Goal: Task Accomplishment & Management: Complete application form

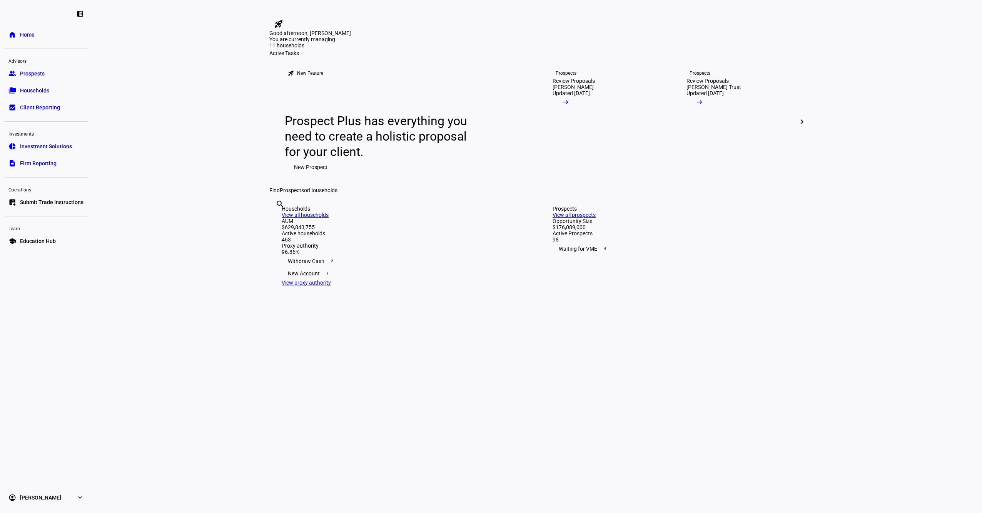
click at [172, 399] on eth-layout-page-content "rocket_launch Product Updates The latest features and improvements Powered by L…" at bounding box center [537, 256] width 890 height 513
click at [56, 206] on link "list_alt_add Submit Trade Instructions" at bounding box center [46, 201] width 83 height 15
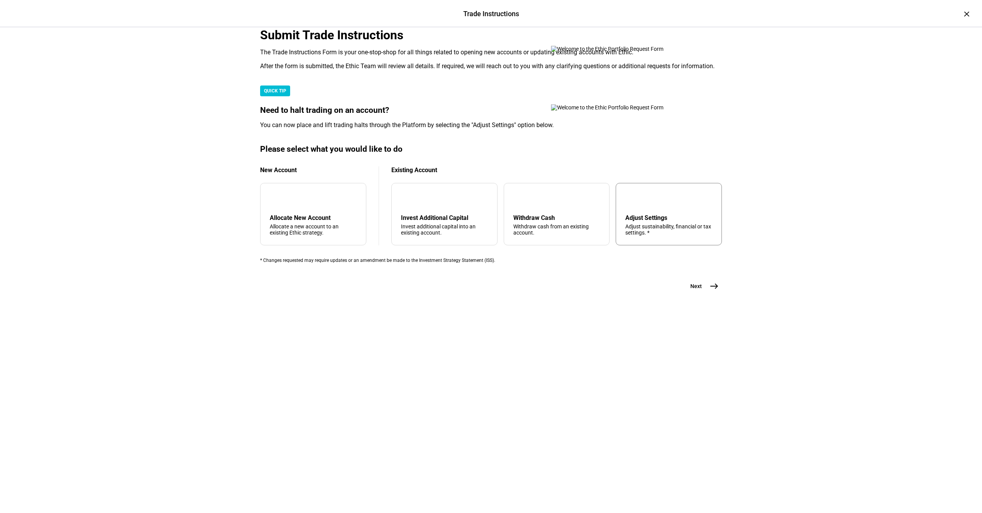
click at [646, 245] on div "tune Adjust Settings Adjust sustainability, financial or tax settings. *" at bounding box center [669, 214] width 106 height 62
click at [721, 317] on div "Submit Trade Instructions The Trade Instructions Form is your one-stop-shop for…" at bounding box center [491, 172] width 486 height 289
click at [710, 291] on mat-icon "east" at bounding box center [714, 285] width 9 height 9
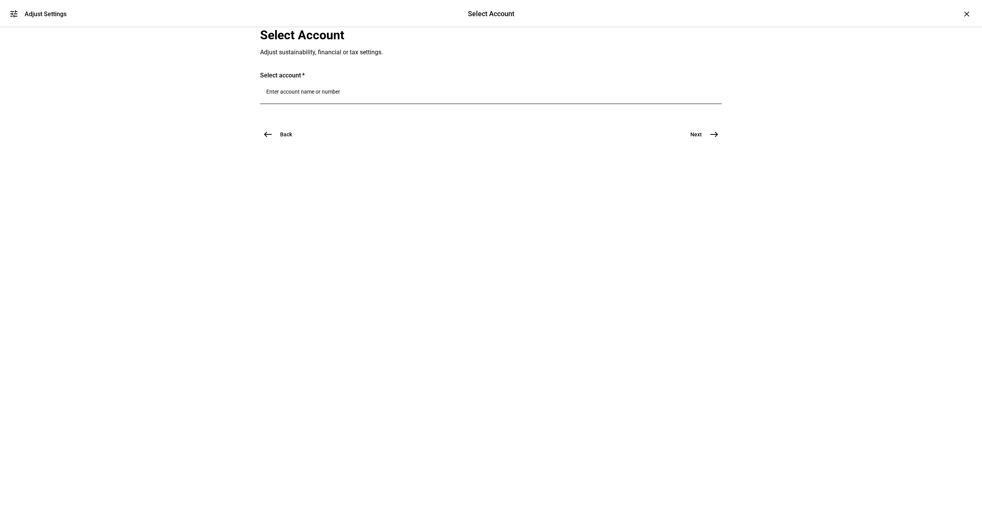
click at [310, 104] on div at bounding box center [491, 93] width 450 height 22
type input "5490"
click at [324, 247] on div "Marcy Meckler Ttee Marcy Meckler Ttee Trust 5490" at bounding box center [386, 225] width 206 height 46
click at [322, 236] on span "Trust 5490" at bounding box center [325, 238] width 61 height 7
click at [697, 162] on button "Next east" at bounding box center [701, 154] width 41 height 15
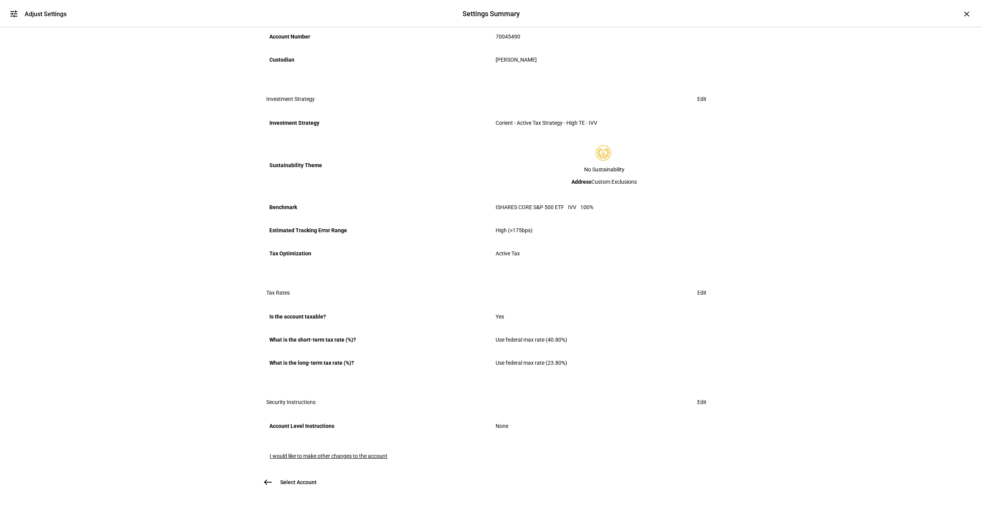
scroll to position [248, 0]
click at [326, 453] on span "I would like to make other changes to the account" at bounding box center [329, 456] width 118 height 6
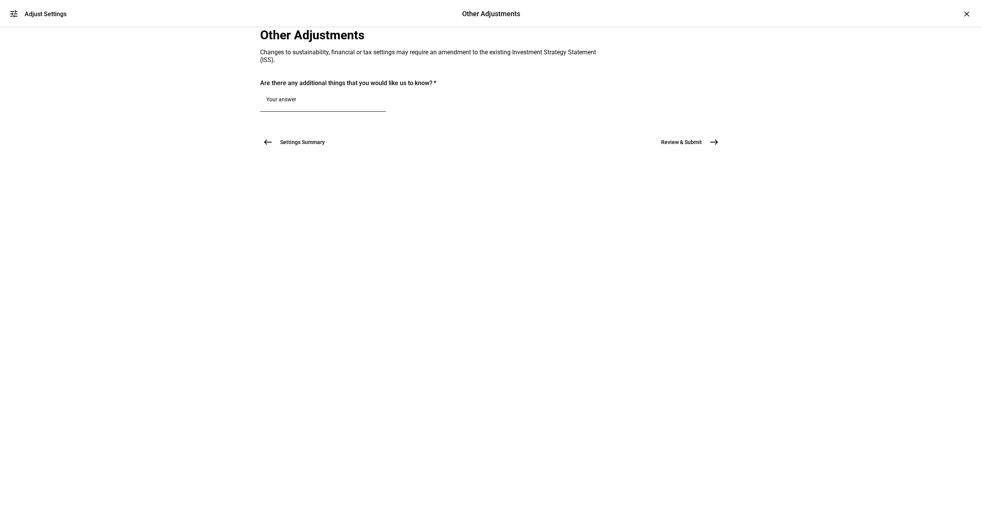
scroll to position [0, 0]
click at [331, 112] on div at bounding box center [323, 101] width 114 height 22
click at [329, 105] on textarea at bounding box center [323, 100] width 114 height 9
click at [355, 105] on textarea at bounding box center [323, 100] width 114 height 9
paste textarea "Please raise cash to cover the margin balance"
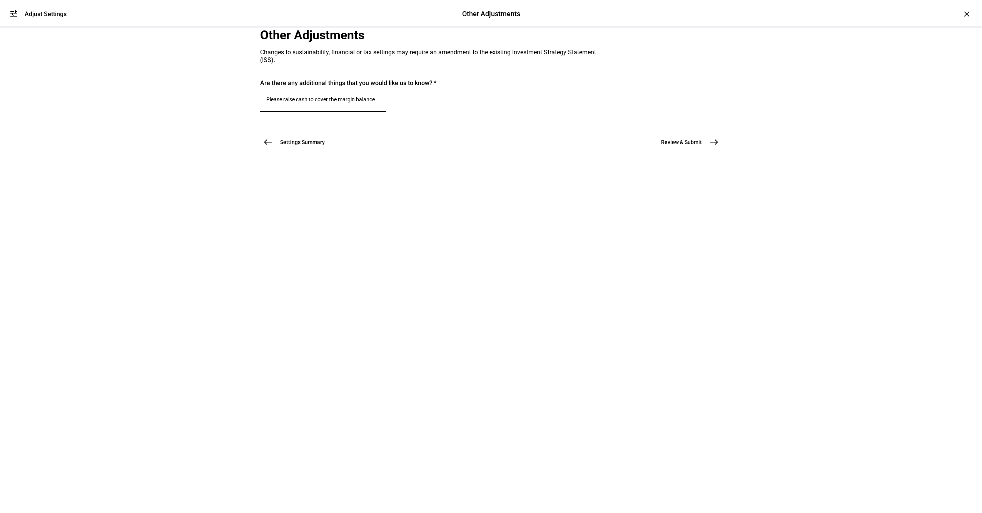
type textarea "Please raise cash to cover the margin balance"
click at [715, 147] on mat-icon "east" at bounding box center [714, 141] width 9 height 9
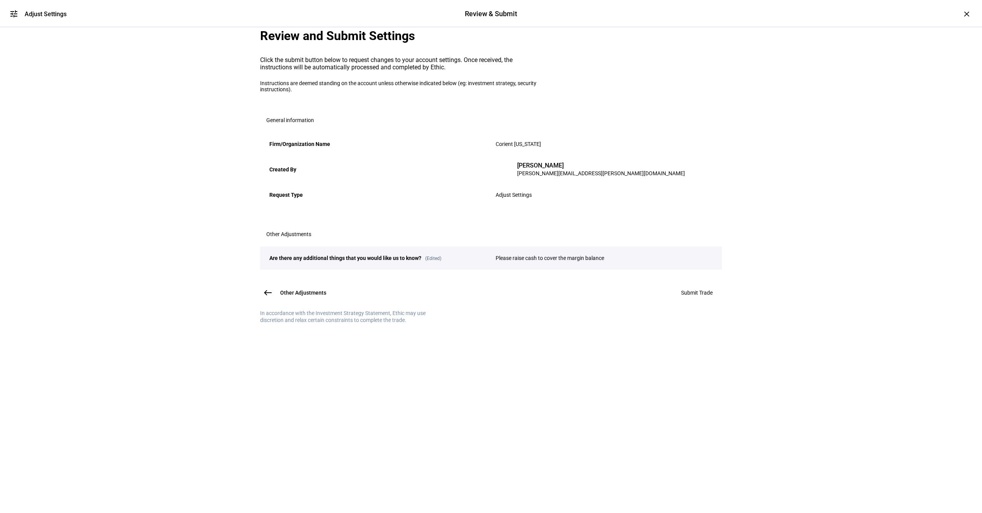
click at [700, 296] on span "Submit Trade" at bounding box center [697, 292] width 32 height 6
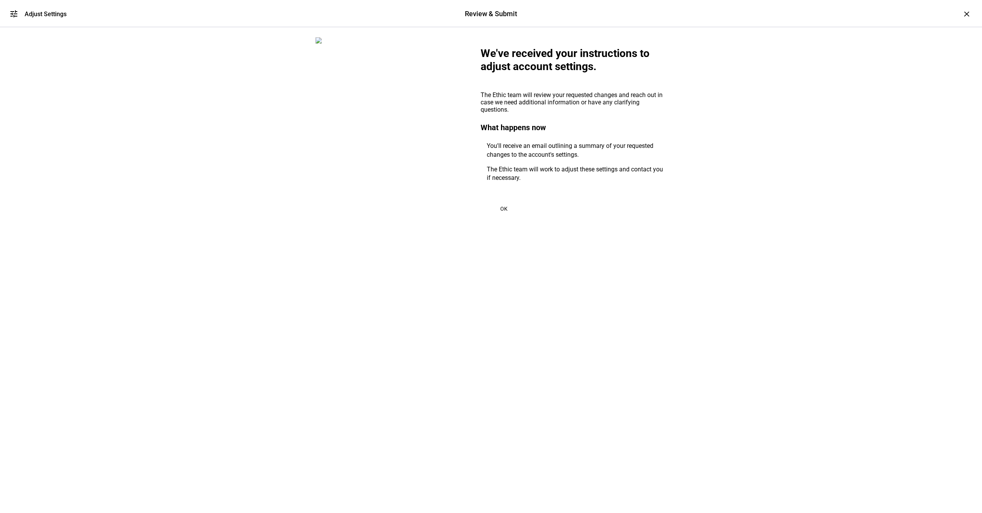
click at [501, 212] on span "OK" at bounding box center [503, 209] width 7 height 6
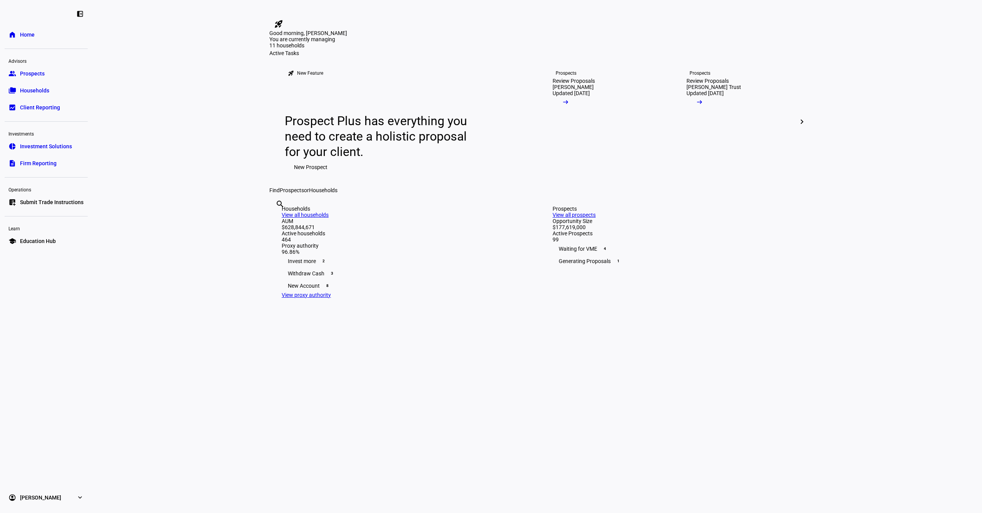
click at [43, 199] on span "Submit Trade Instructions" at bounding box center [52, 202] width 64 height 8
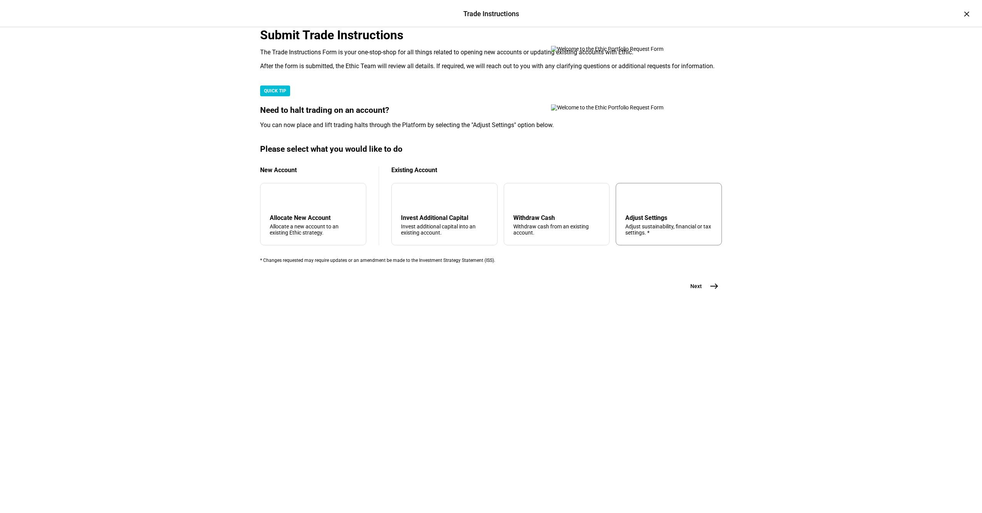
click at [626, 245] on div "tune Adjust Settings Adjust sustainability, financial or tax settings. *" at bounding box center [669, 214] width 106 height 62
click at [714, 291] on mat-icon "east" at bounding box center [714, 285] width 9 height 9
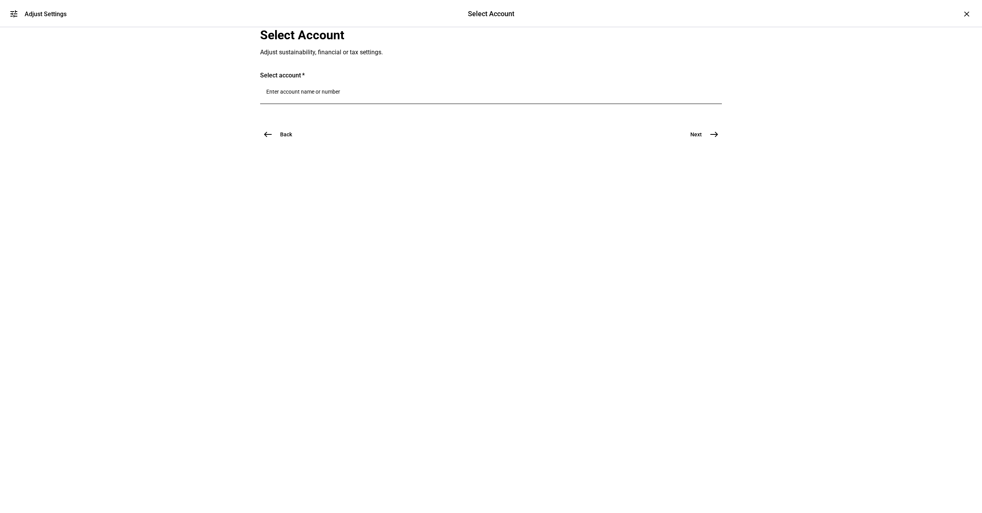
click at [384, 95] on input "Number" at bounding box center [491, 92] width 450 height 6
type input "5490"
click at [356, 234] on span "Marcy Meckler Ttee" at bounding box center [325, 230] width 61 height 9
click at [707, 162] on span "east" at bounding box center [714, 154] width 15 height 15
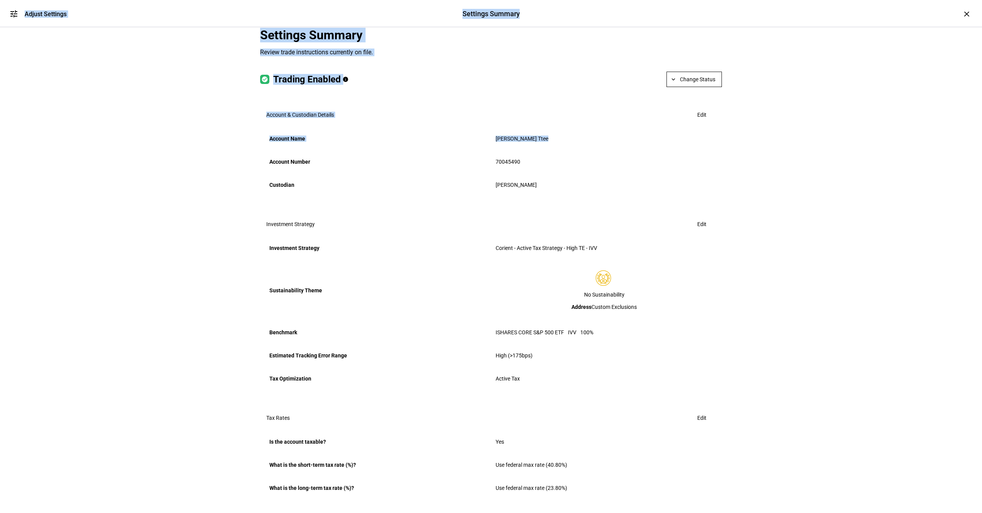
drag, startPoint x: 976, startPoint y: 226, endPoint x: 990, endPoint y: 356, distance: 130.9
click at [982, 356] on html "left_panel_close home Home Advisors group Prospects folder_copy Households bid_…" at bounding box center [491, 256] width 982 height 513
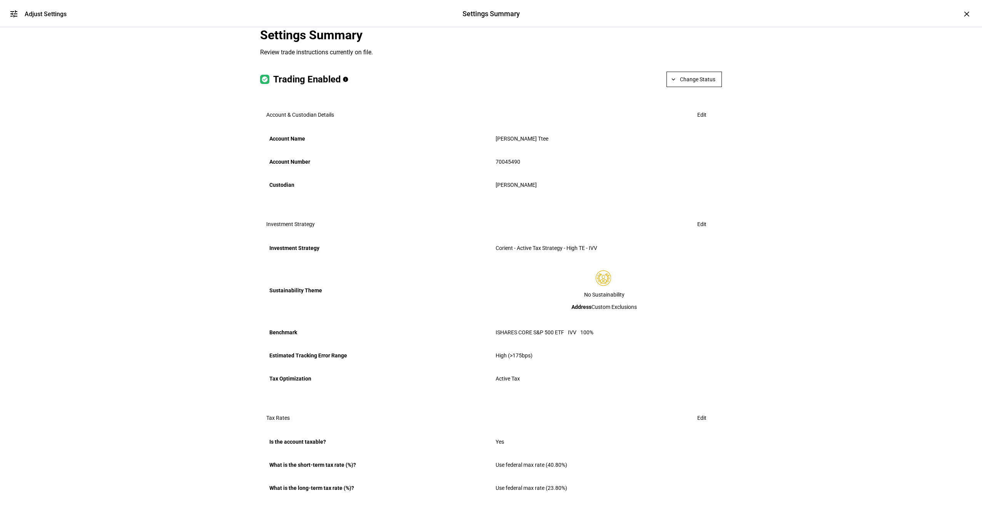
drag, startPoint x: 990, startPoint y: 356, endPoint x: 955, endPoint y: 326, distance: 45.9
click at [955, 326] on div "tune Adjust Settings Settings Summary Settings Summary Adjust Settings × Settin…" at bounding box center [491, 256] width 982 height 513
click at [700, 122] on span "Edit" at bounding box center [701, 114] width 9 height 15
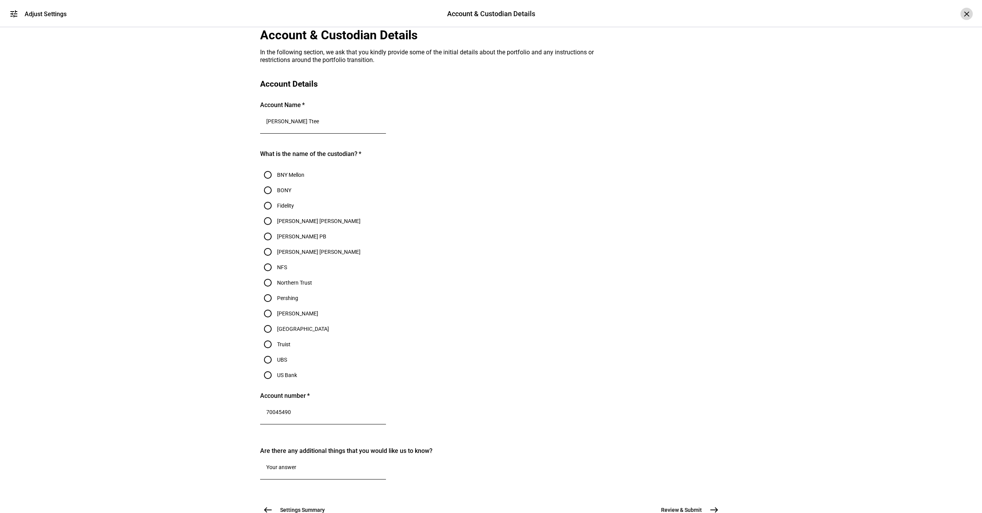
click at [961, 16] on div "×" at bounding box center [967, 14] width 12 height 12
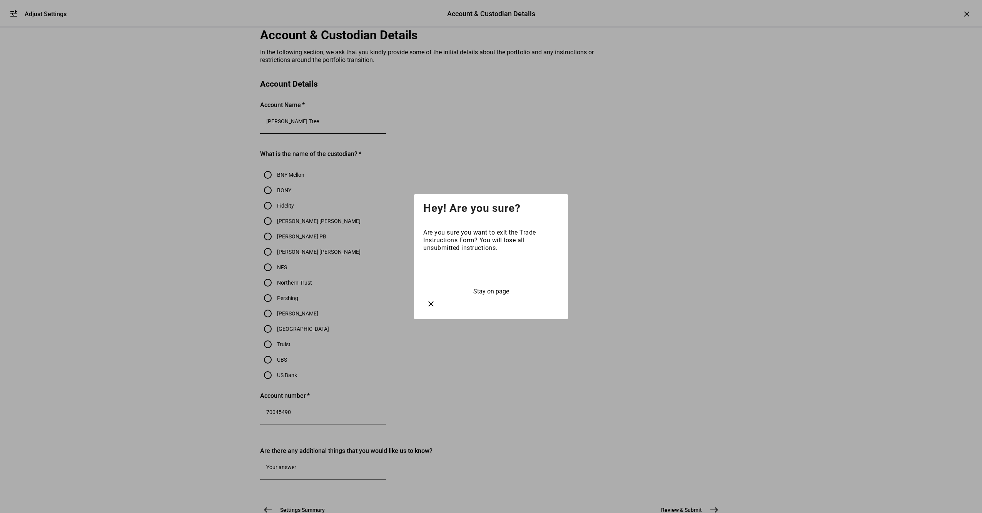
click at [498, 296] on button "Stay on page" at bounding box center [491, 291] width 40 height 8
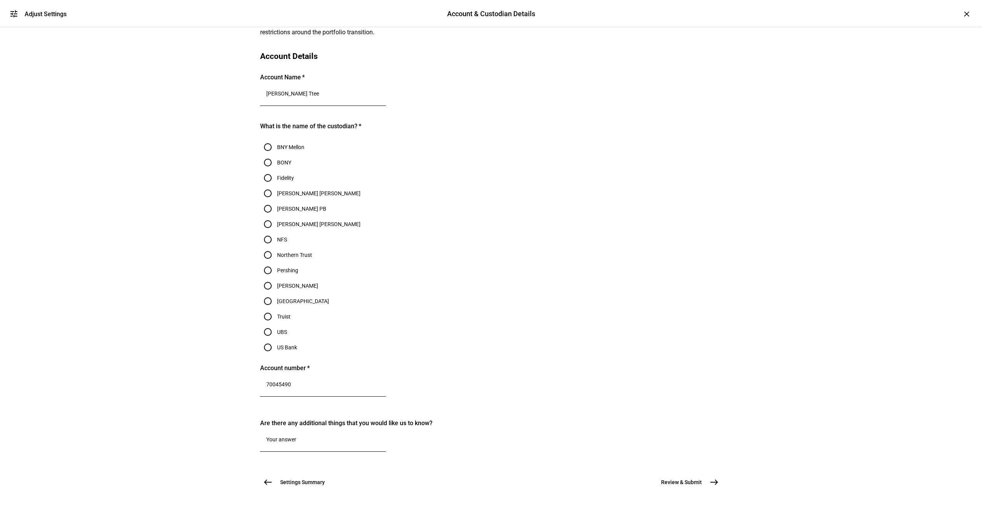
scroll to position [217, 0]
click at [302, 478] on span "Settings Summary" at bounding box center [302, 482] width 45 height 8
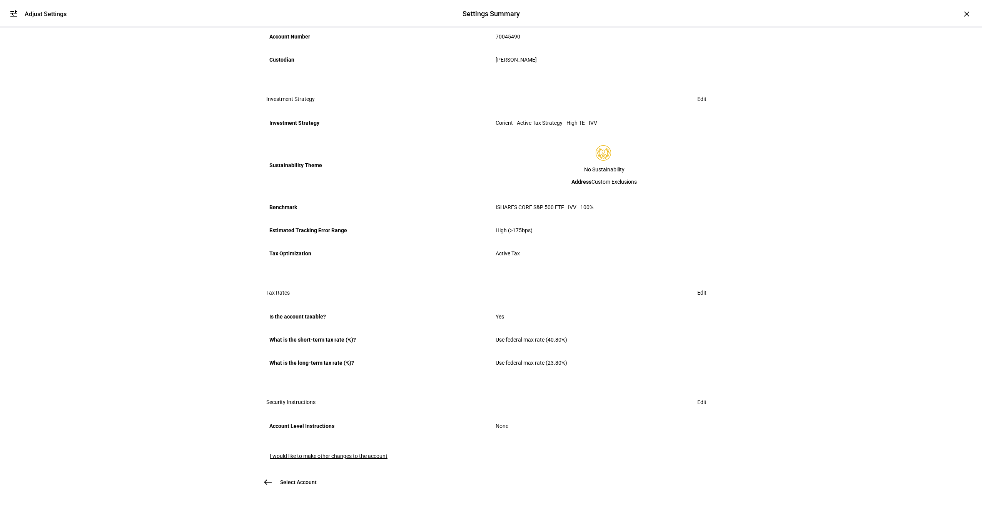
scroll to position [248, 0]
click at [336, 453] on span "I would like to make other changes to the account" at bounding box center [329, 456] width 118 height 6
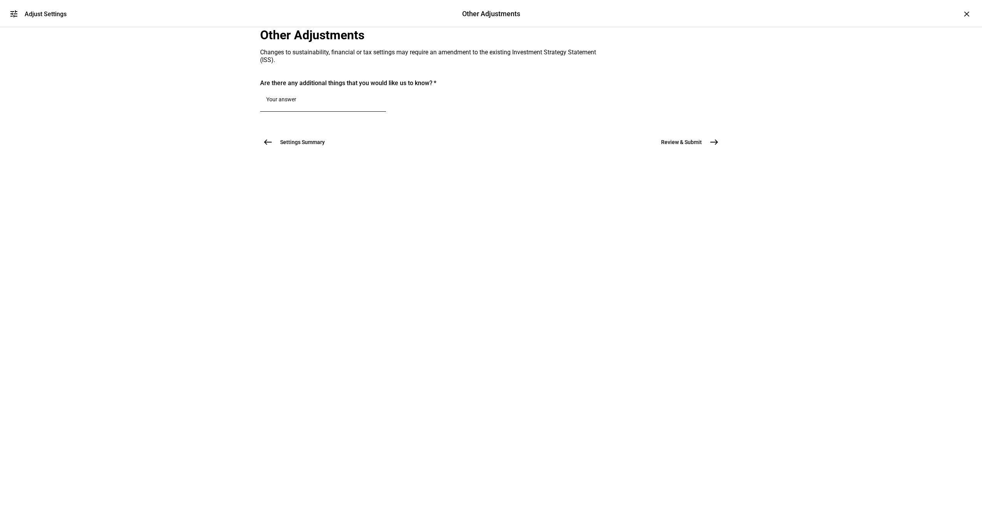
click at [272, 150] on span "west" at bounding box center [267, 141] width 15 height 15
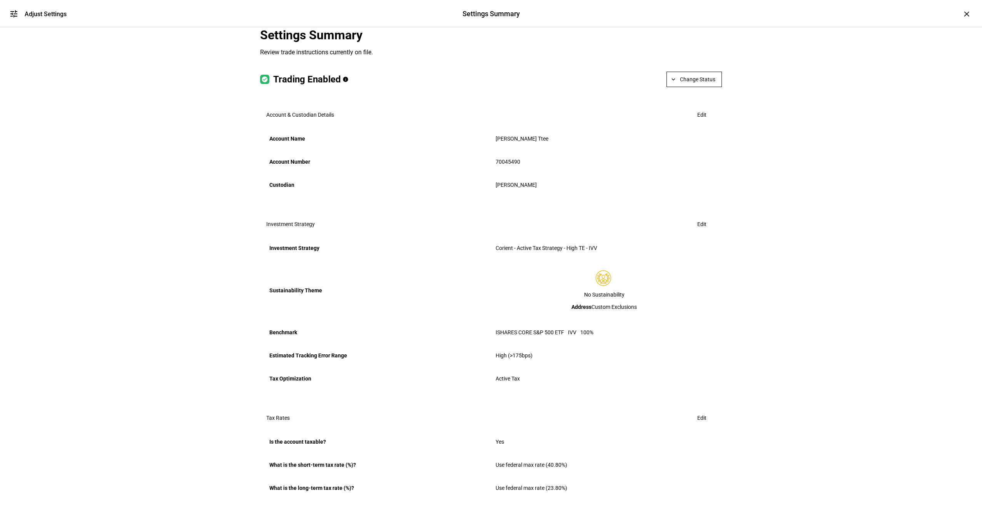
click at [687, 89] on span at bounding box center [694, 79] width 55 height 18
click at [849, 155] on div at bounding box center [491, 256] width 982 height 513
click at [962, 17] on div "×" at bounding box center [967, 14] width 12 height 12
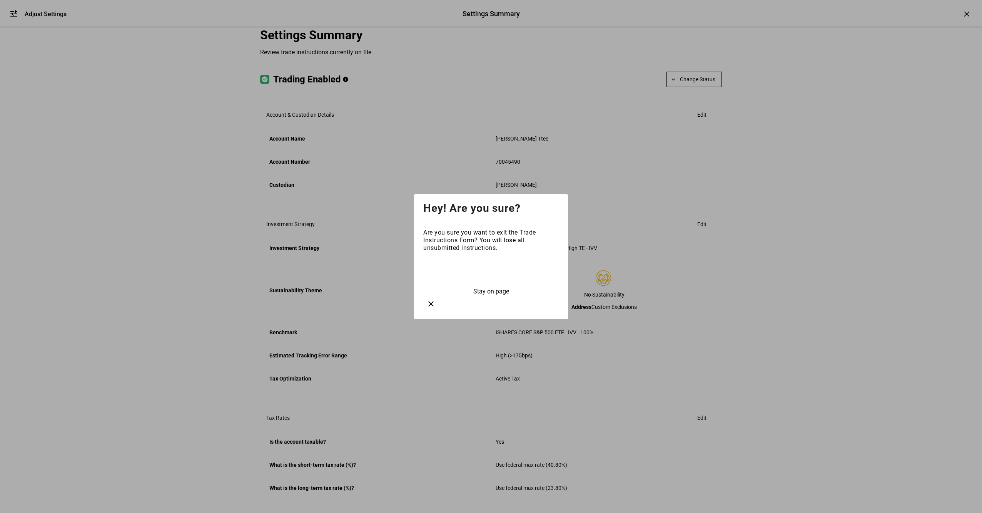
click at [503, 279] on span at bounding box center [490, 271] width 135 height 18
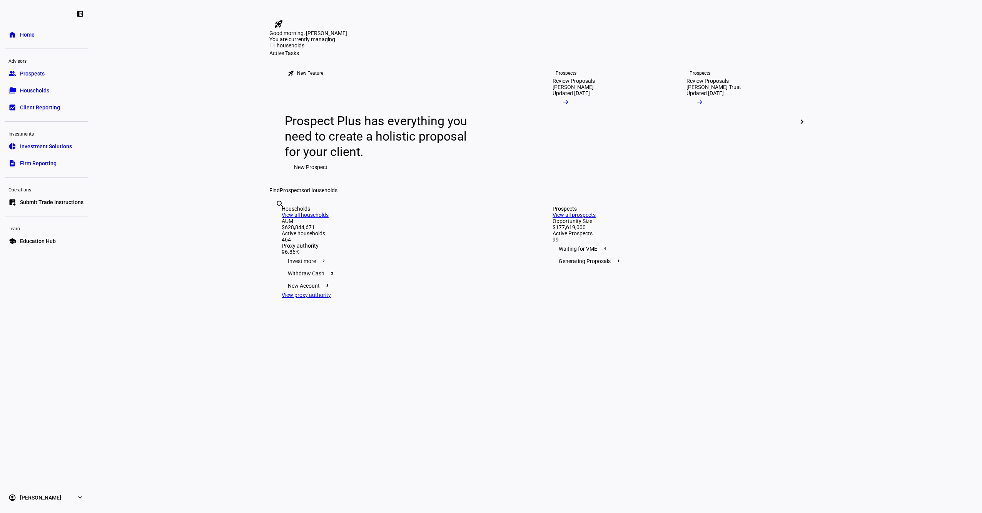
click at [40, 94] on span "Households" at bounding box center [34, 91] width 29 height 8
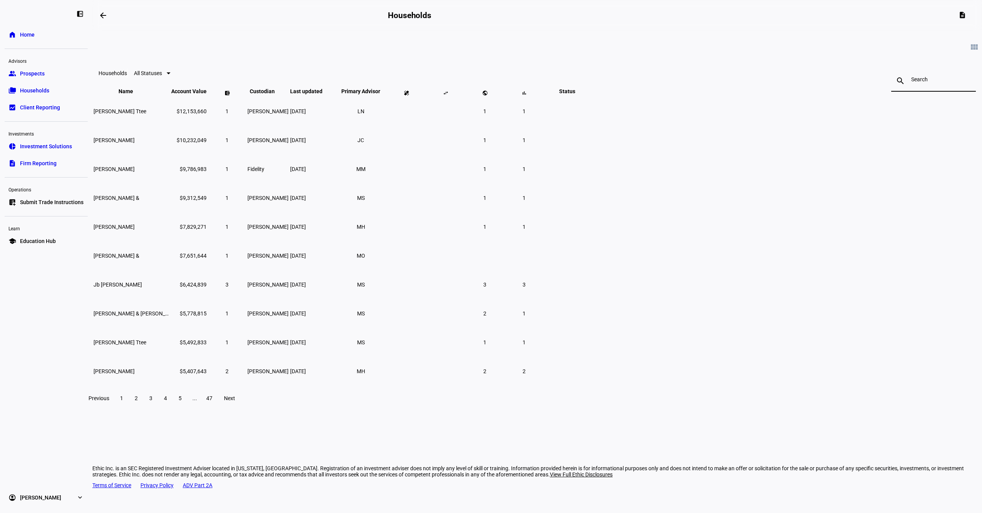
click at [911, 78] on input at bounding box center [933, 79] width 45 height 6
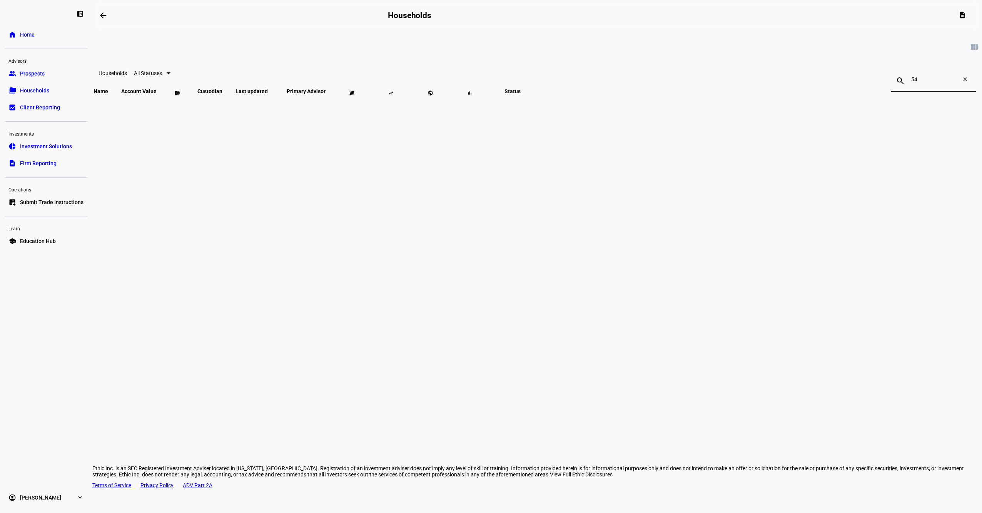
type input "5"
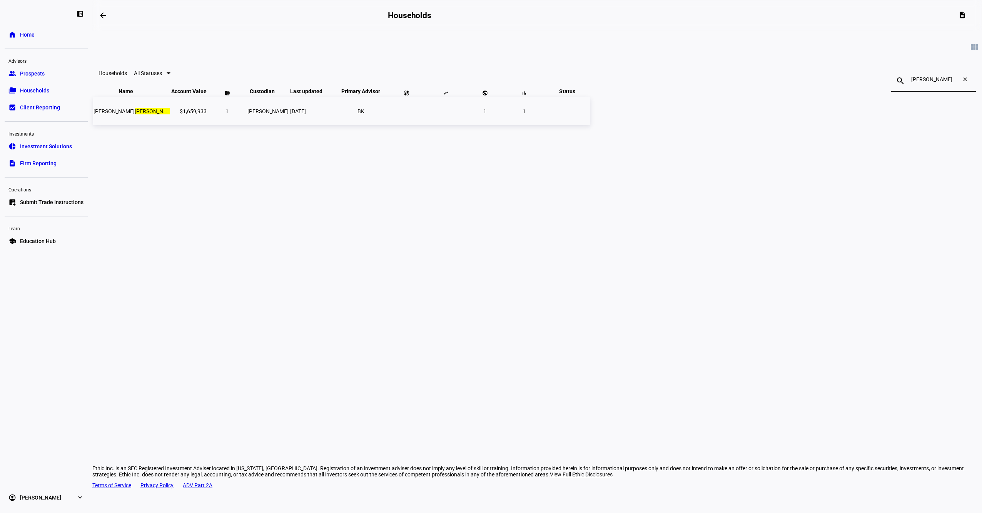
type input "meck"
click at [306, 114] on span "Aug 22, 2025" at bounding box center [298, 111] width 16 height 6
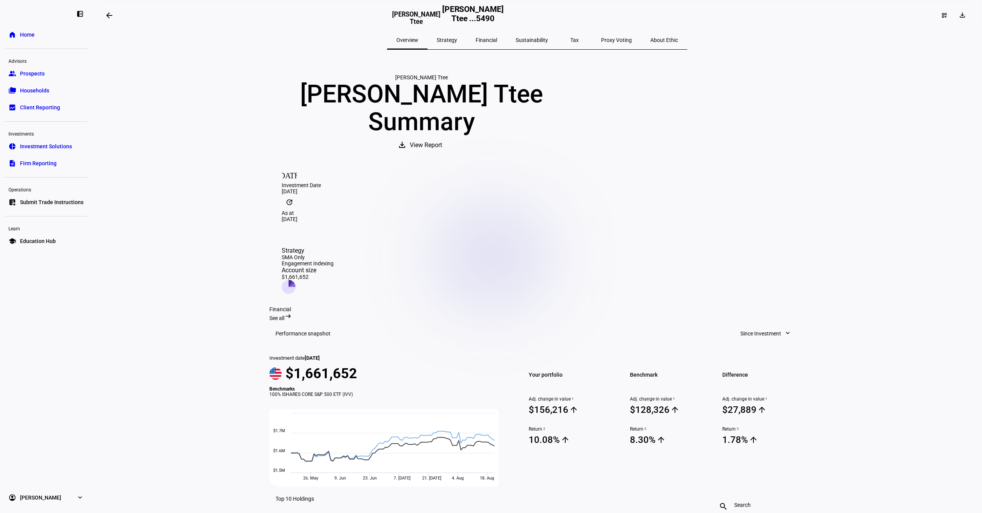
click at [466, 37] on div "Strategy" at bounding box center [447, 40] width 39 height 18
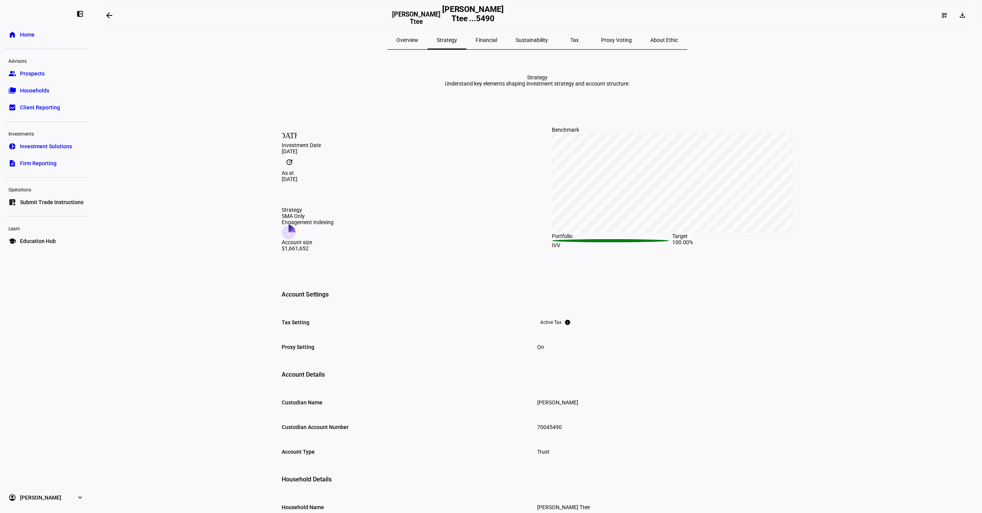
click at [488, 47] on span "Financial" at bounding box center [487, 40] width 22 height 18
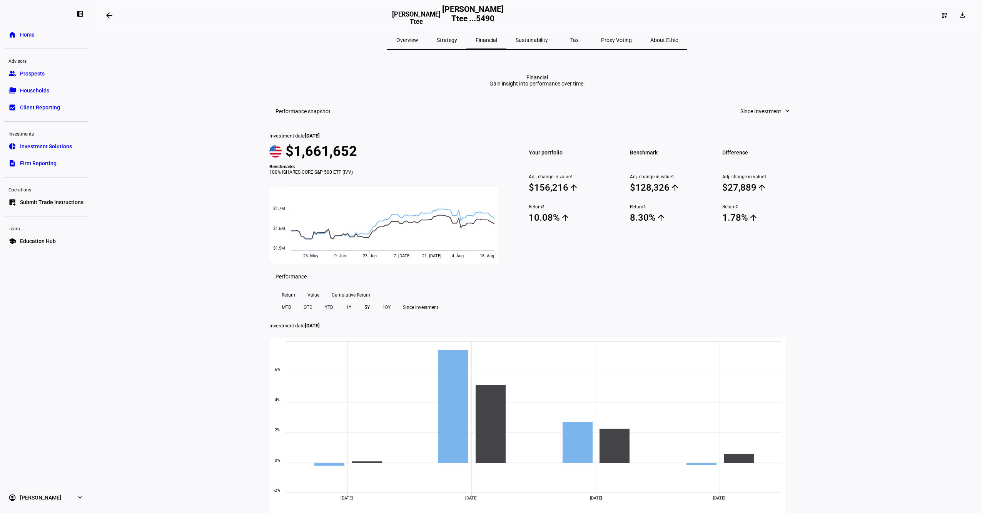
click at [533, 37] on span "Sustainability" at bounding box center [532, 39] width 32 height 5
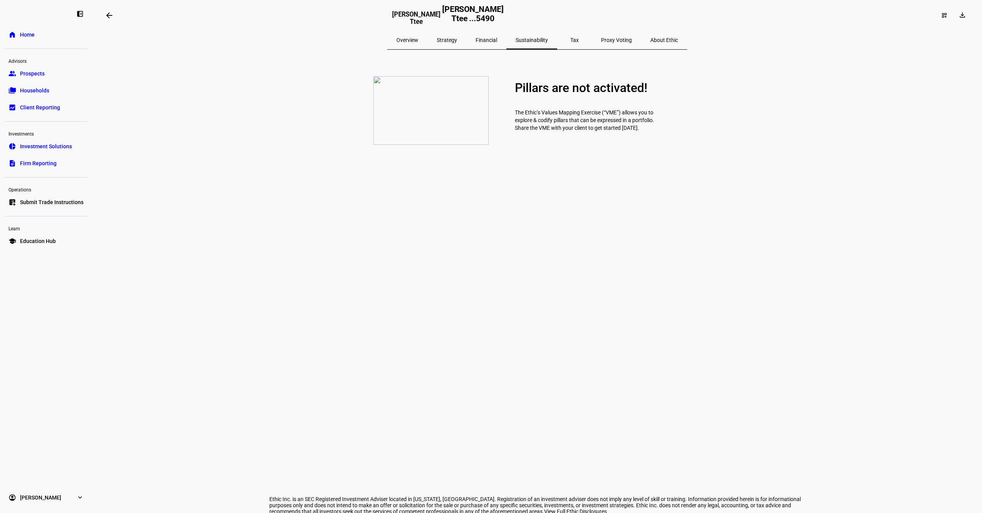
click at [570, 40] on span "Tax" at bounding box center [574, 39] width 8 height 5
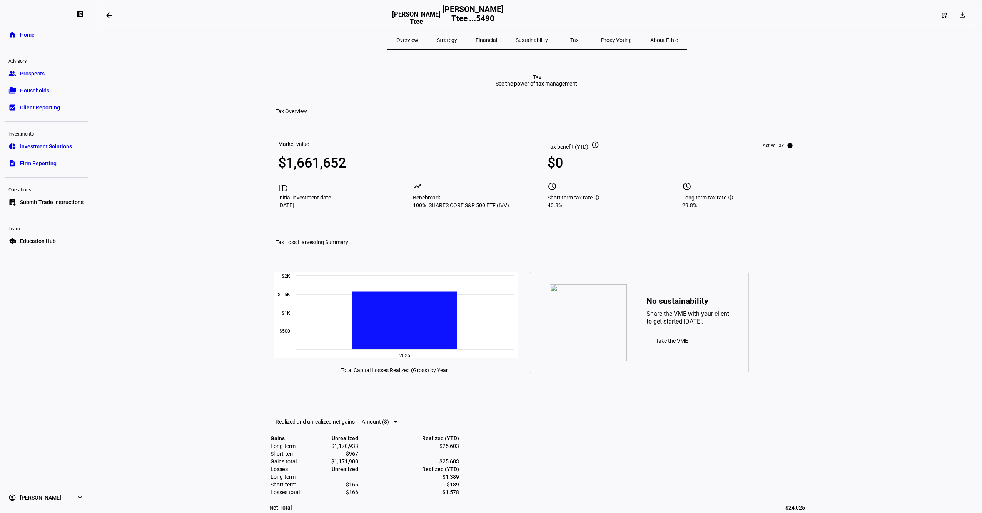
click at [609, 40] on span "Proxy Voting" at bounding box center [616, 39] width 31 height 5
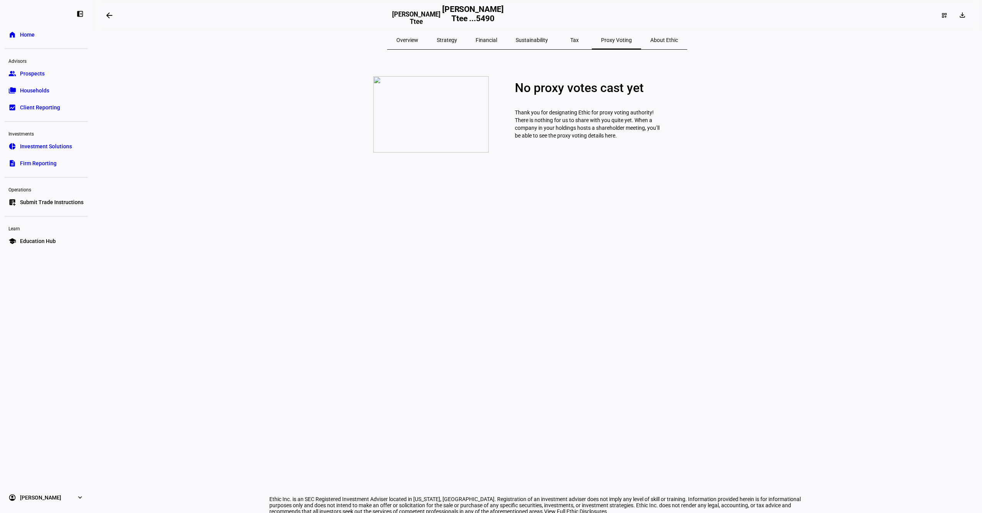
click at [650, 40] on span "About Ethic" at bounding box center [664, 39] width 28 height 5
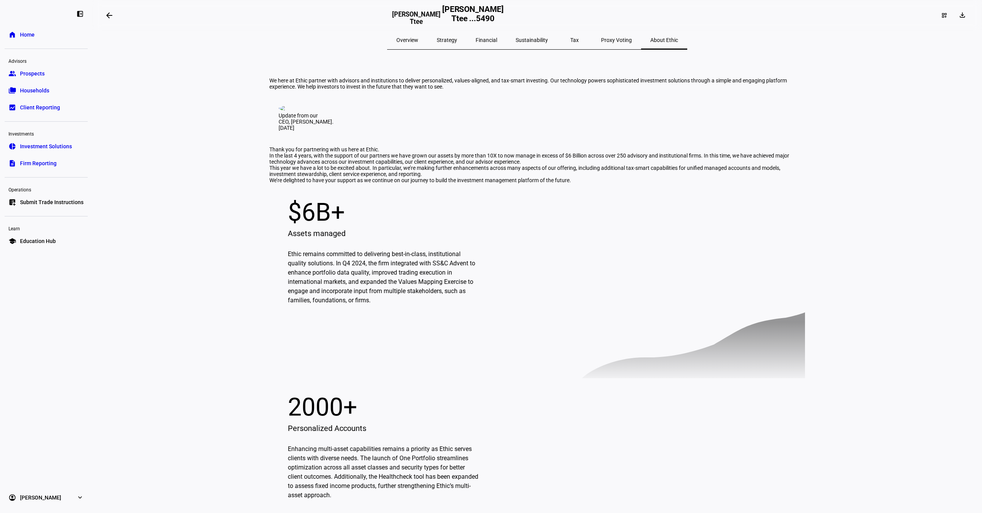
click at [40, 71] on span "Prospects" at bounding box center [32, 74] width 25 height 8
